Goal: Find specific page/section: Find specific page/section

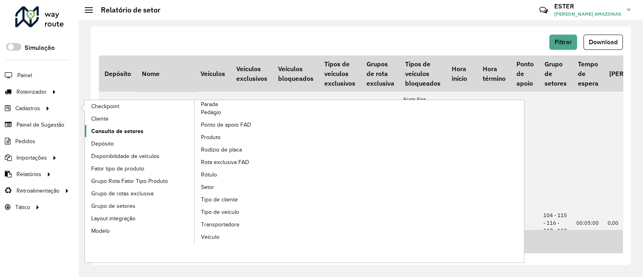
click at [117, 133] on span "Consulta de setores" at bounding box center [117, 131] width 52 height 8
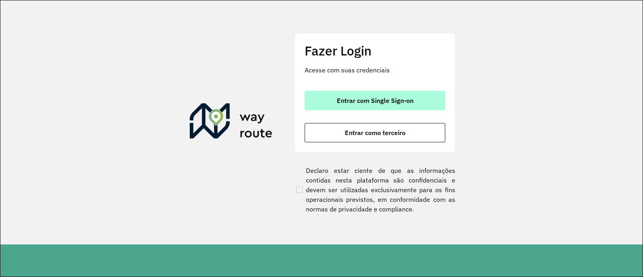
click at [335, 104] on button "Entrar com Single Sign-on" at bounding box center [374, 100] width 141 height 19
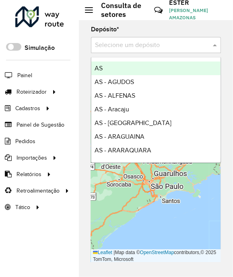
click at [147, 44] on input "text" at bounding box center [148, 46] width 106 height 10
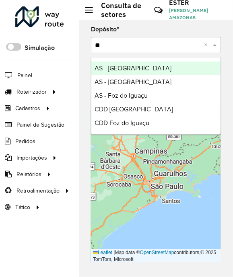
type input "***"
